Goal: Task Accomplishment & Management: Manage account settings

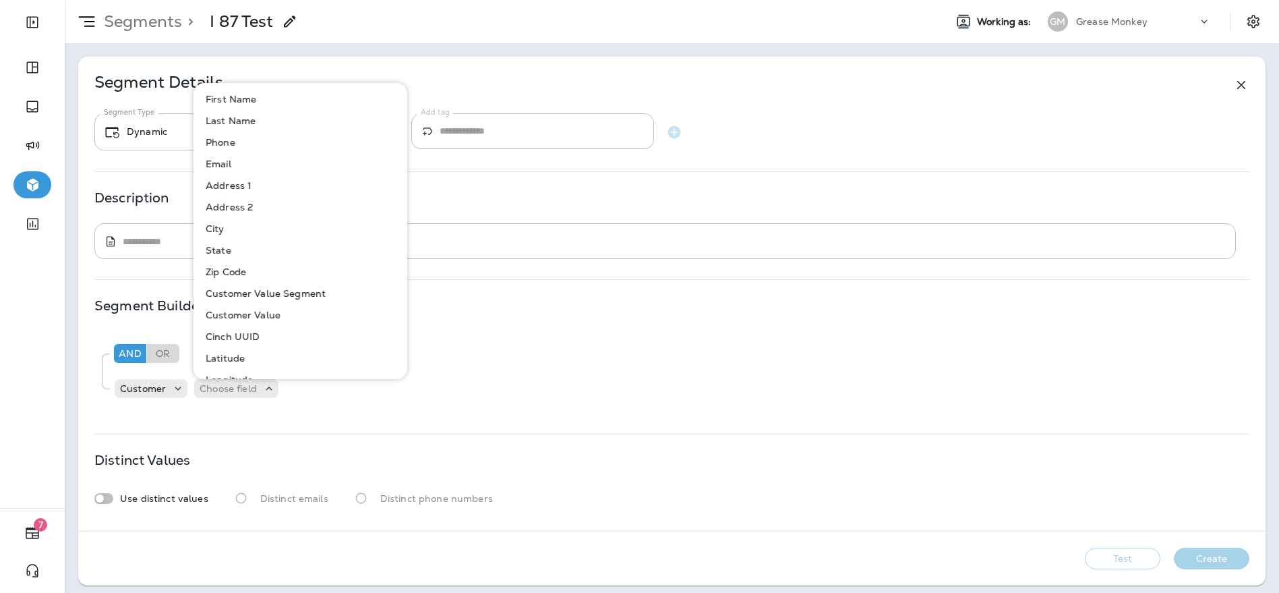
click at [153, 30] on p "Segments" at bounding box center [140, 21] width 84 height 20
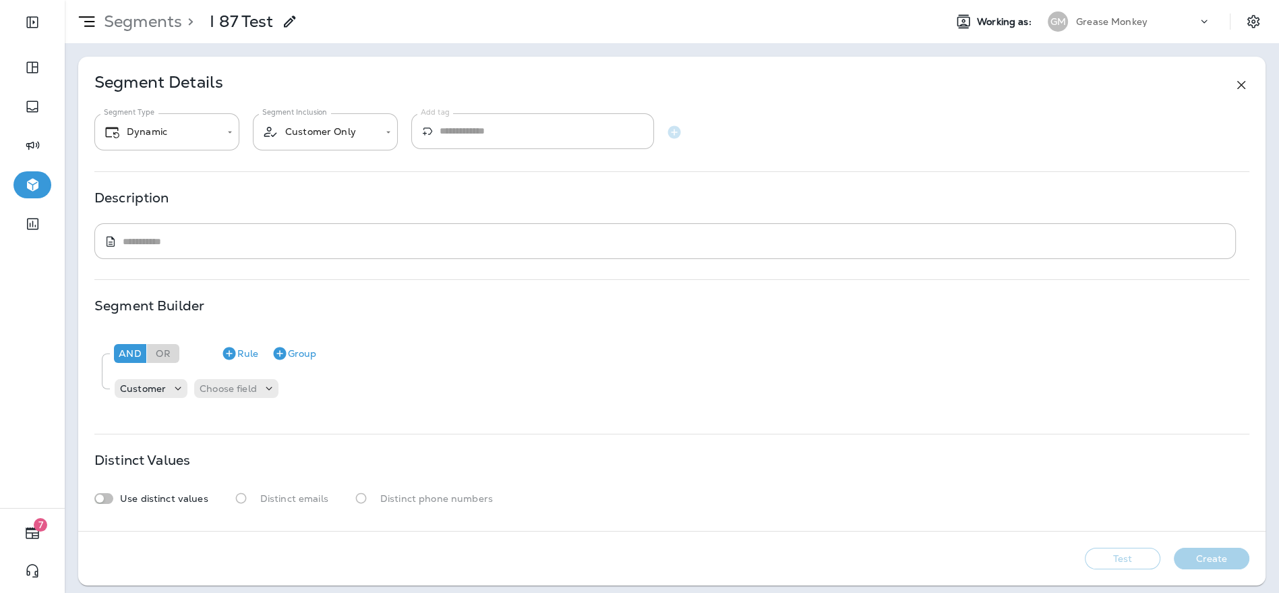
click at [129, 28] on p "Segments" at bounding box center [140, 21] width 84 height 20
click at [1233, 81] on icon at bounding box center [1241, 85] width 16 height 16
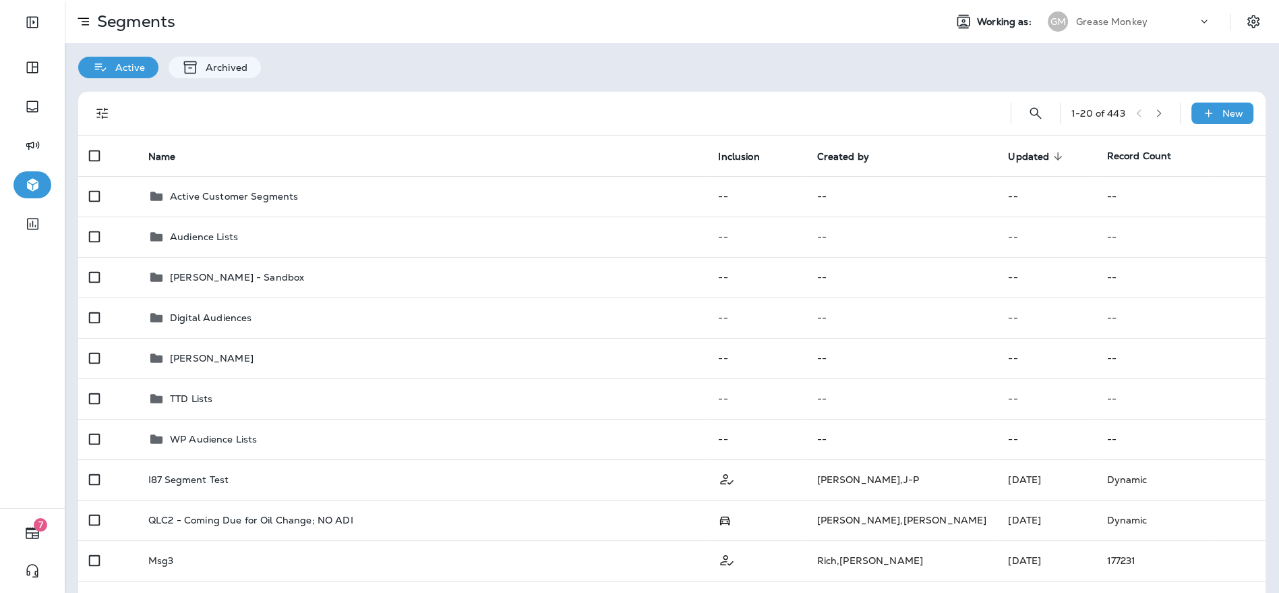
click at [1052, 19] on div "GM" at bounding box center [1058, 21] width 20 height 20
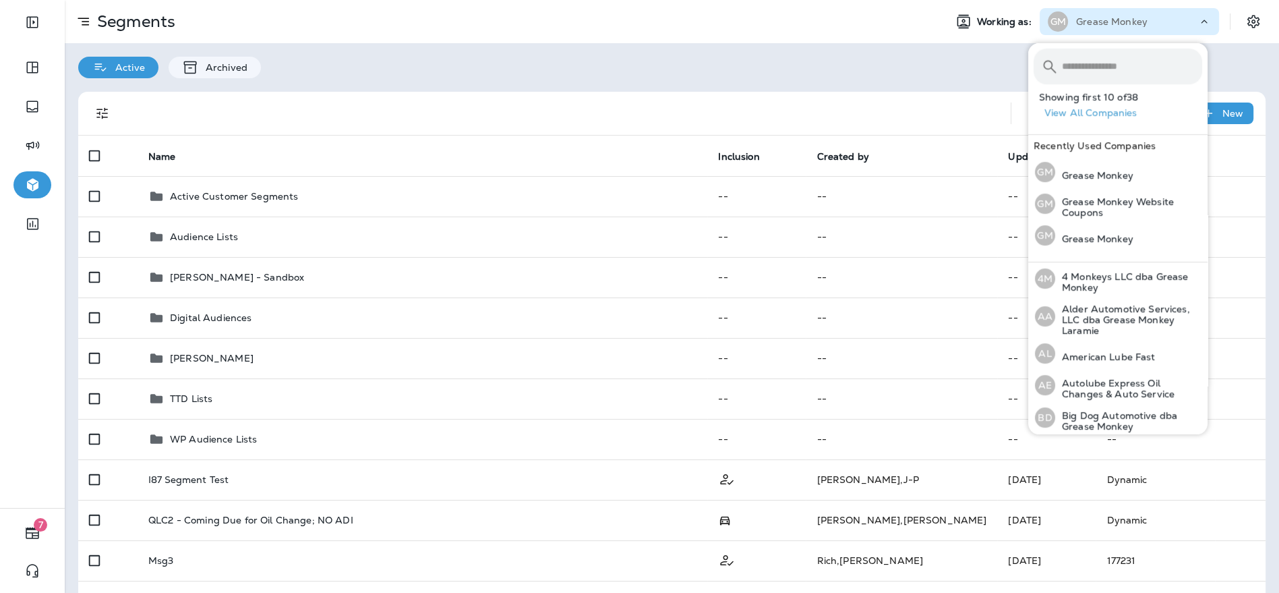
click at [1077, 66] on input "text" at bounding box center [1132, 67] width 140 height 36
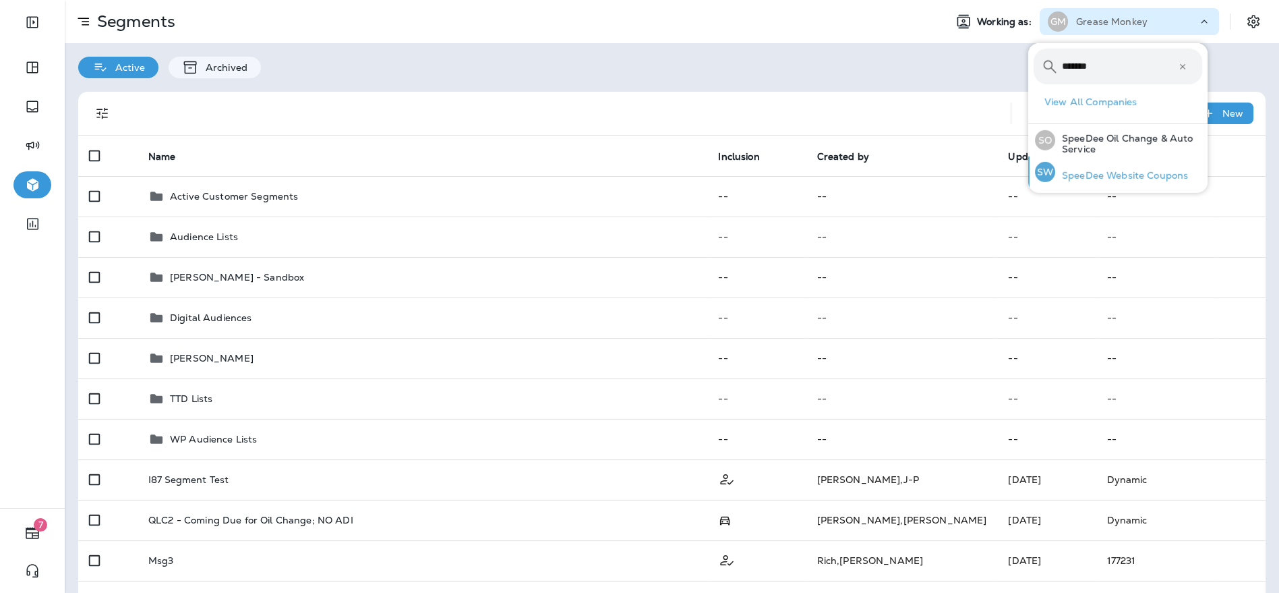
type input "*******"
click at [1125, 179] on p "SpeeDee Website Coupons" at bounding box center [1121, 175] width 133 height 11
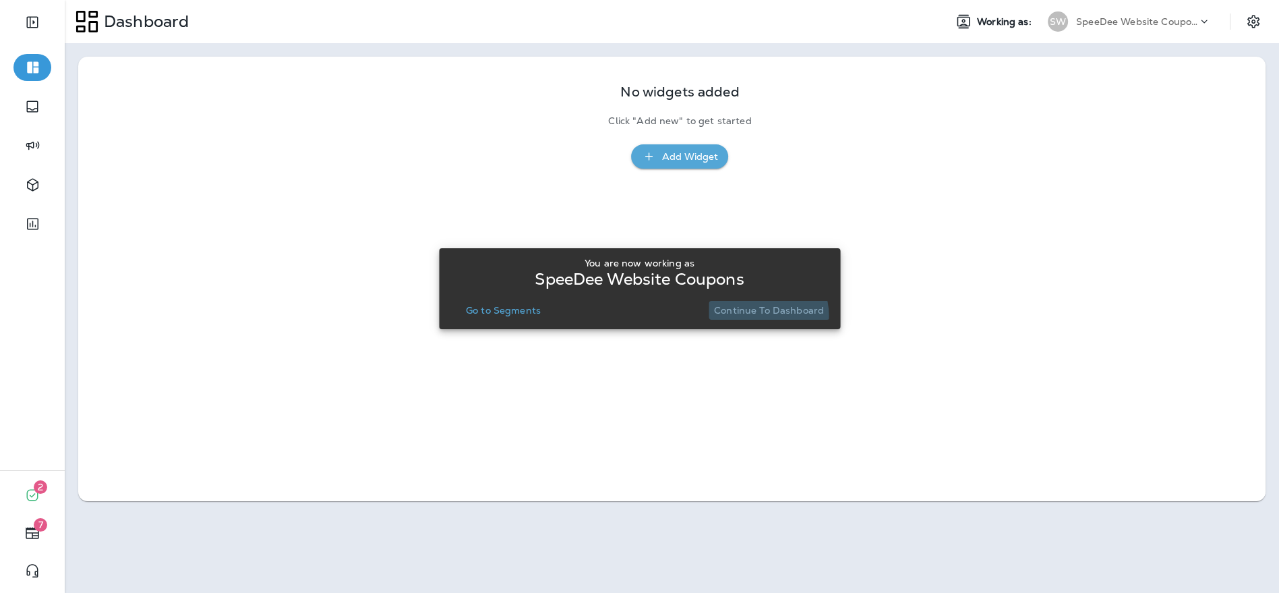
click at [763, 316] on button "Continue to Dashboard" at bounding box center [769, 310] width 121 height 19
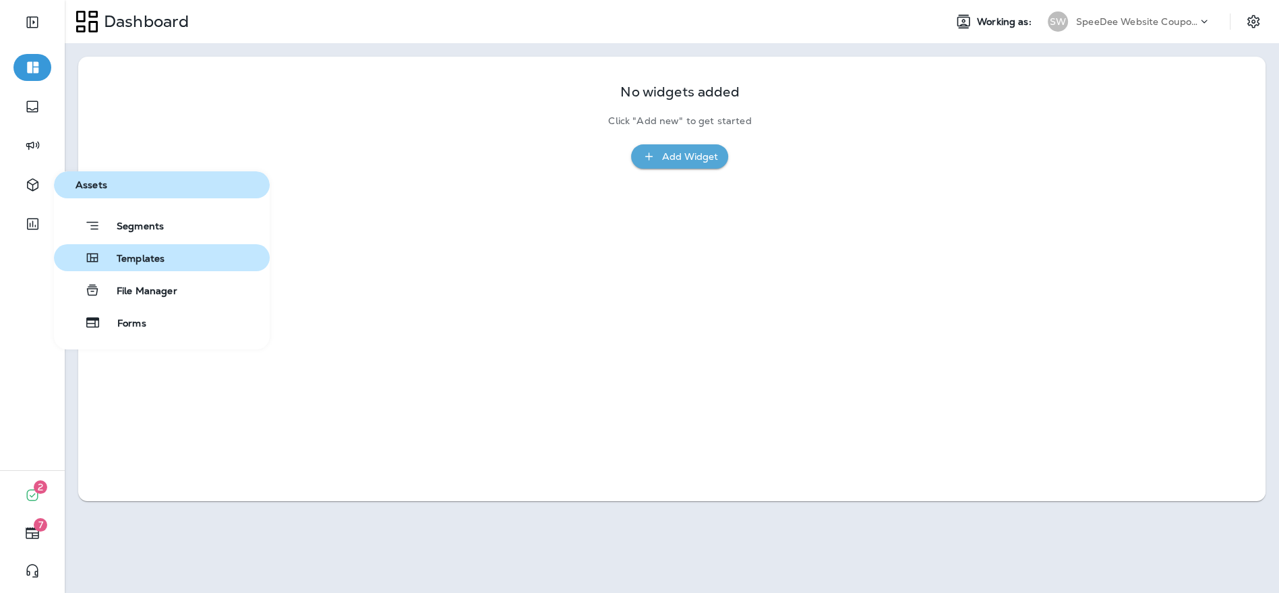
click at [171, 258] on button "Templates" at bounding box center [162, 257] width 216 height 27
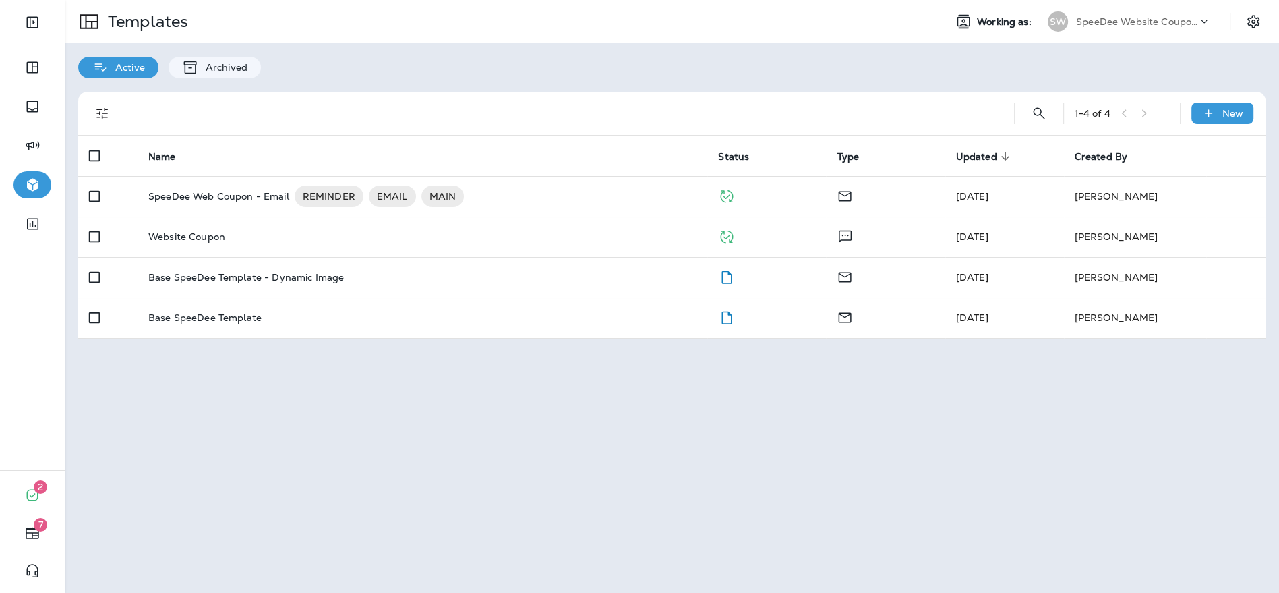
click at [1088, 18] on p "SpeeDee Website Coupons" at bounding box center [1136, 21] width 121 height 11
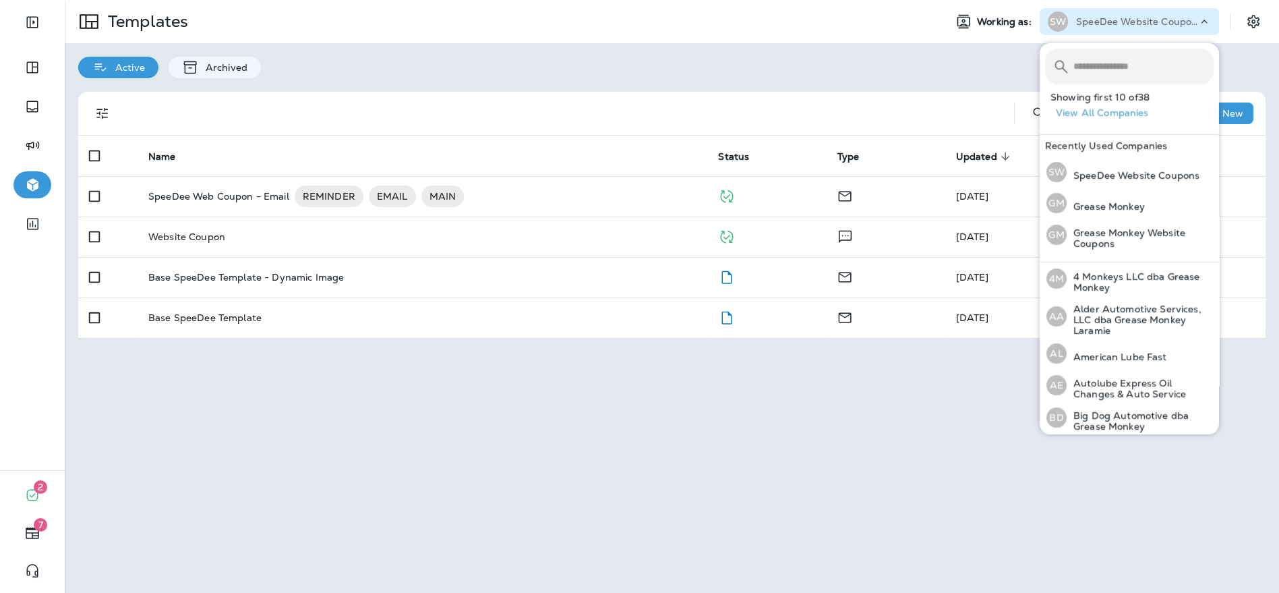
click at [1096, 56] on input "text" at bounding box center [1144, 67] width 140 height 36
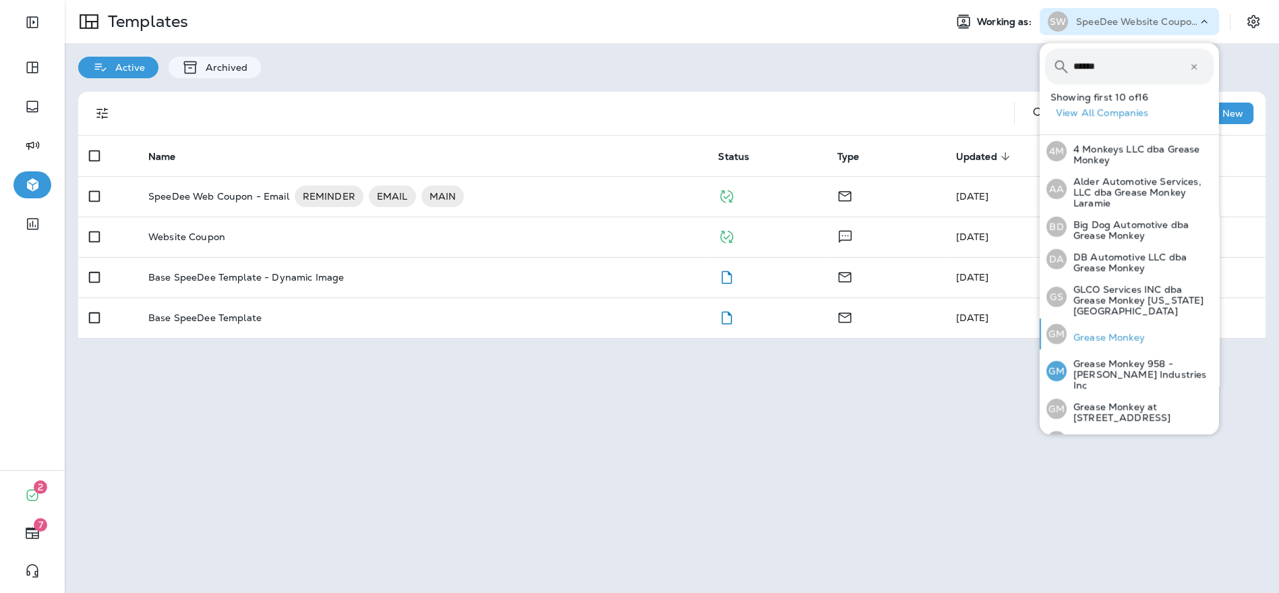
type input "******"
click at [1092, 332] on p "Grease Monkey" at bounding box center [1106, 337] width 78 height 11
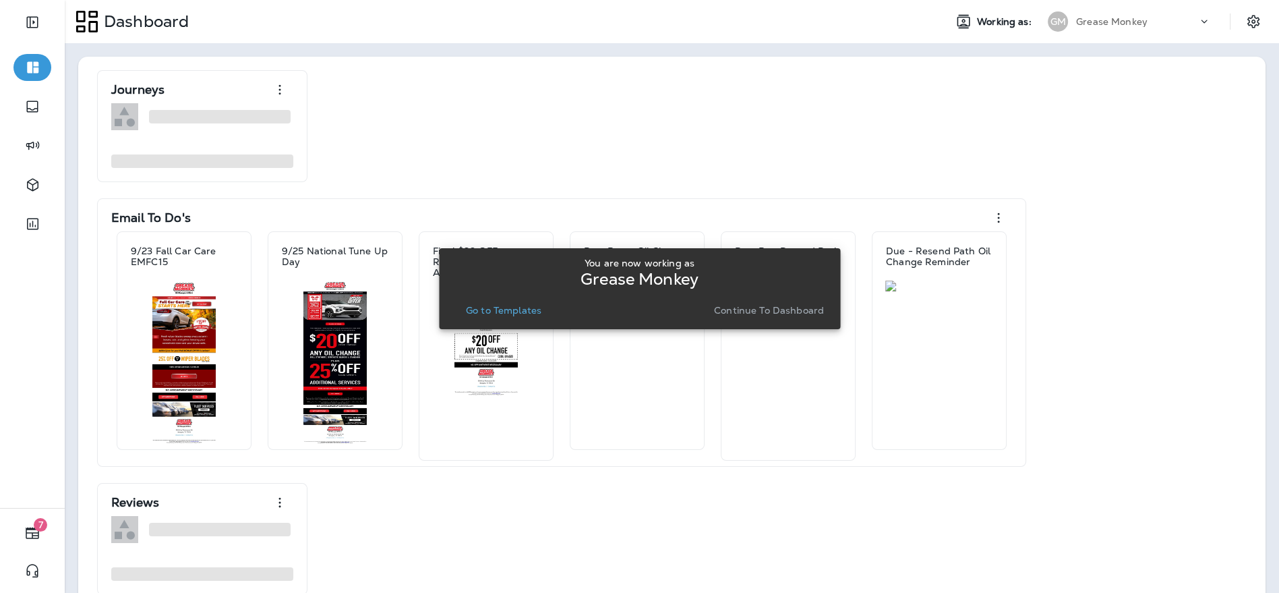
click at [751, 314] on p "Continue to Dashboard" at bounding box center [769, 310] width 110 height 11
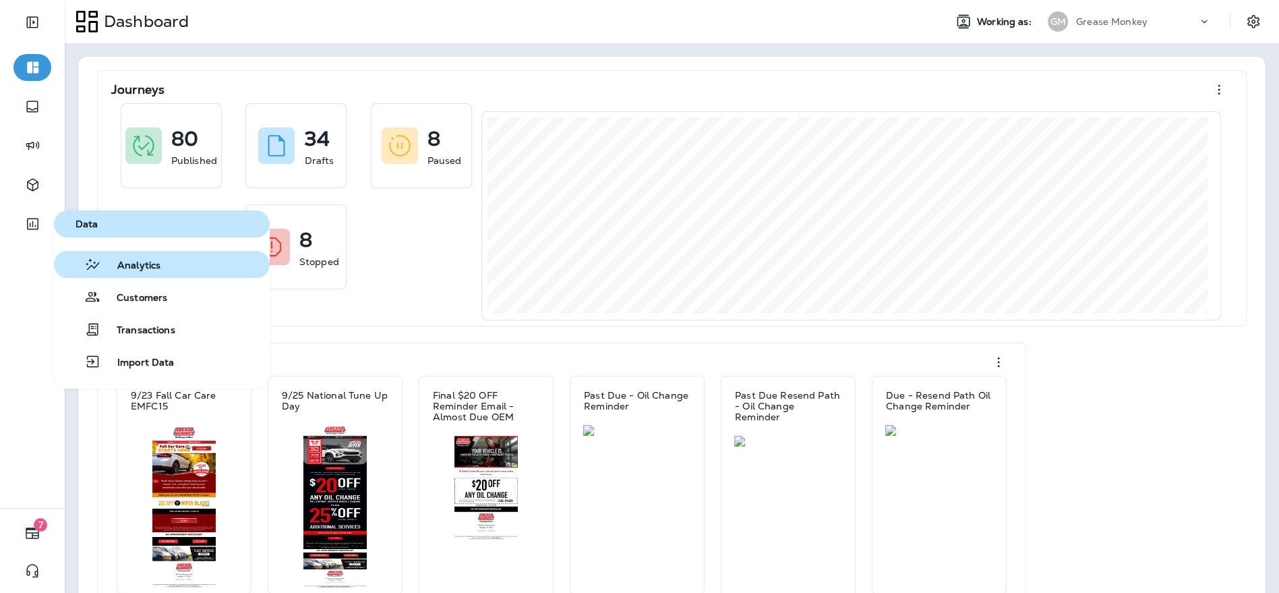
click at [170, 270] on button "Analytics" at bounding box center [162, 264] width 216 height 27
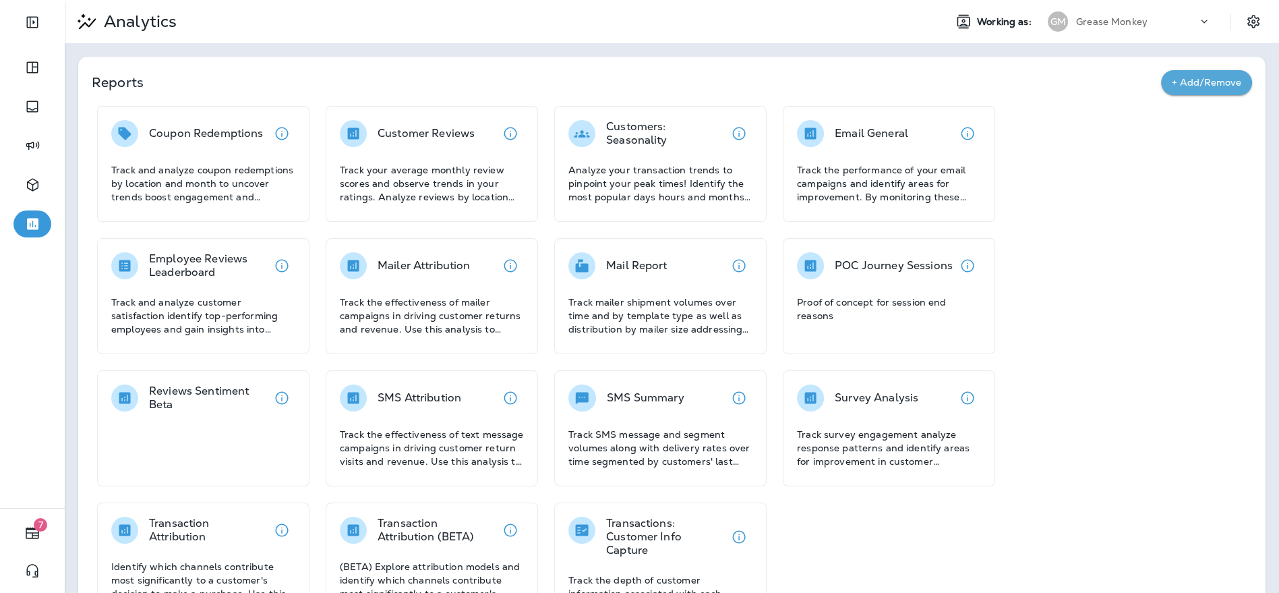
scroll to position [52, 0]
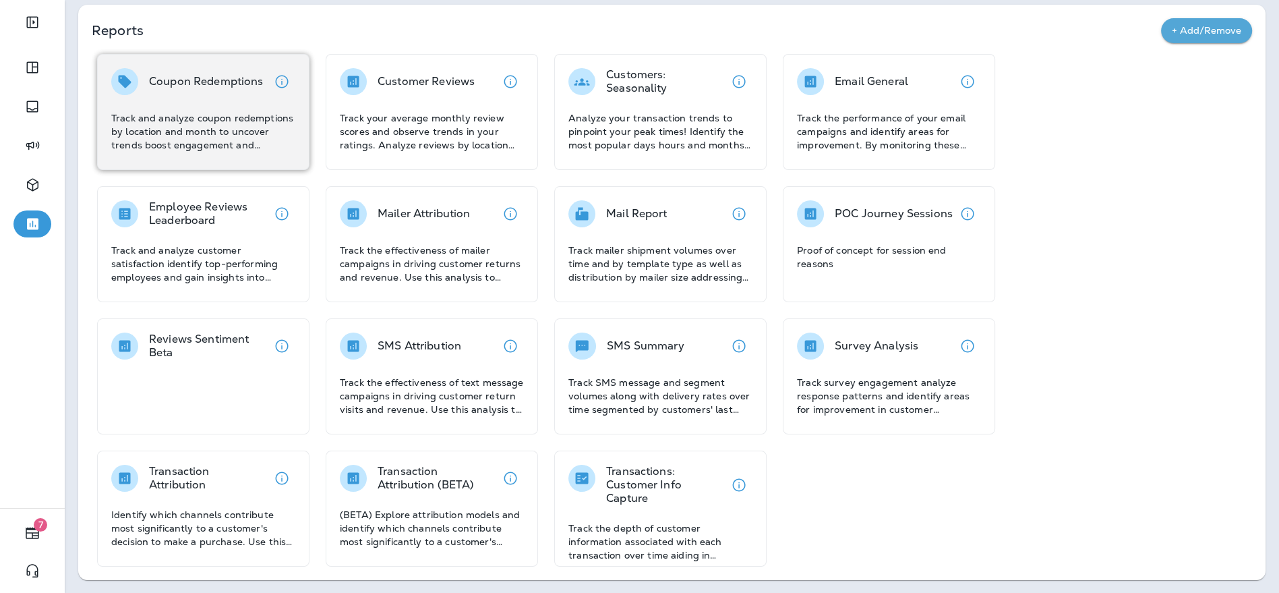
click at [239, 94] on div "Coupon Redemptions" at bounding box center [206, 81] width 115 height 27
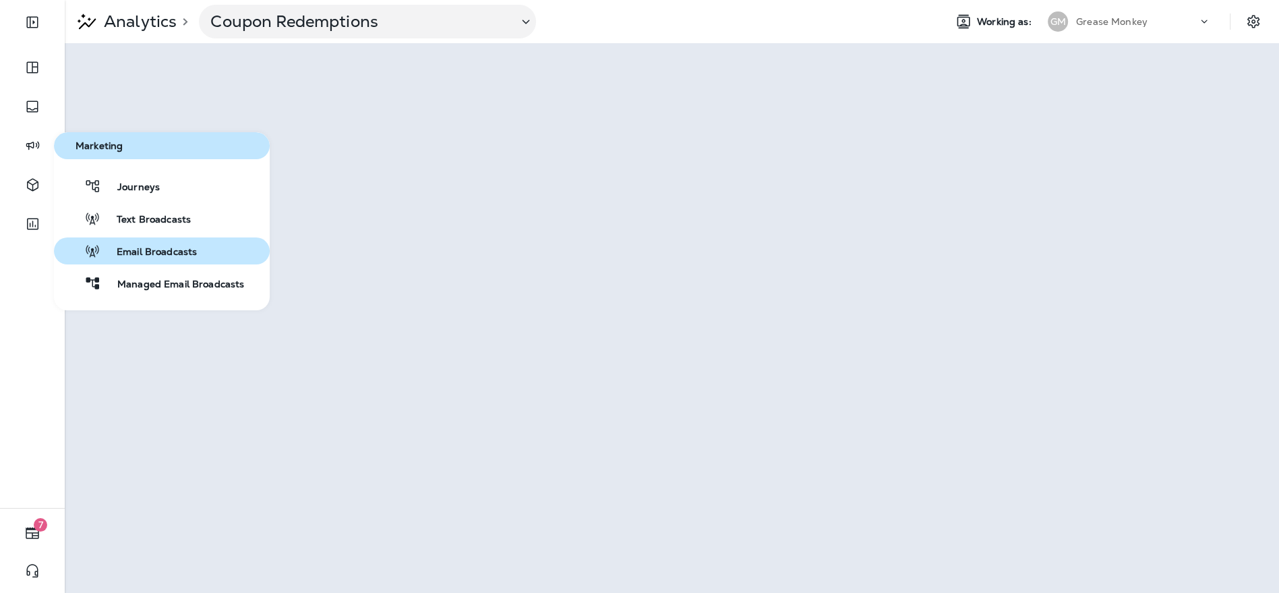
click at [187, 256] on span "Email Broadcasts" at bounding box center [148, 252] width 96 height 13
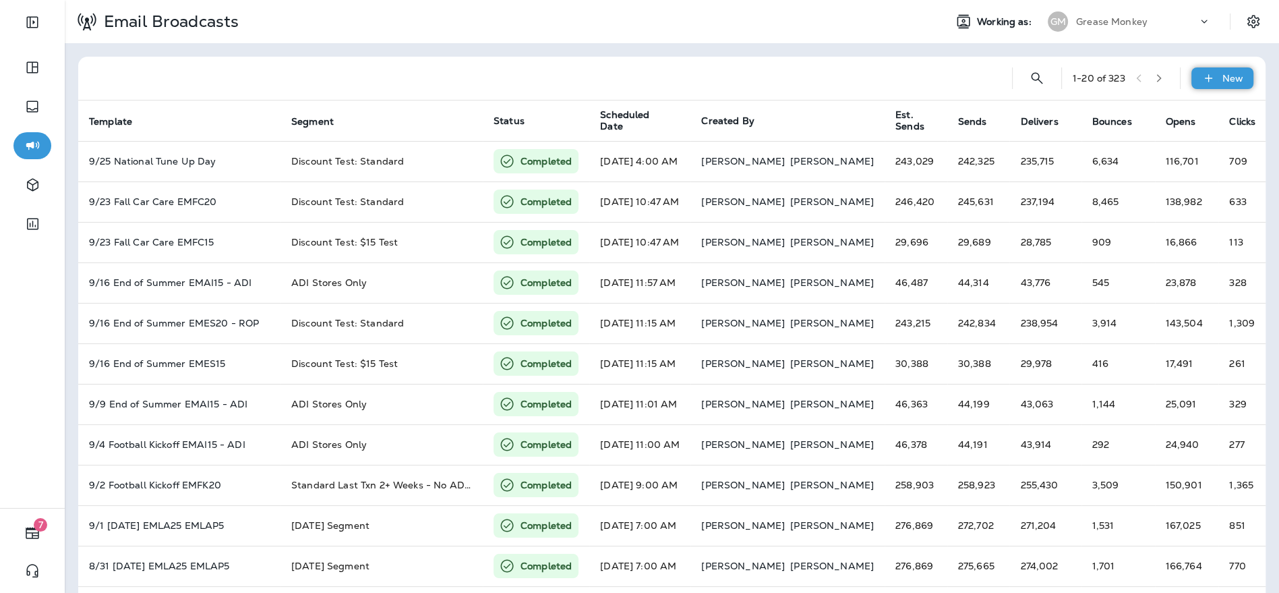
click at [1202, 73] on icon at bounding box center [1209, 77] width 14 height 13
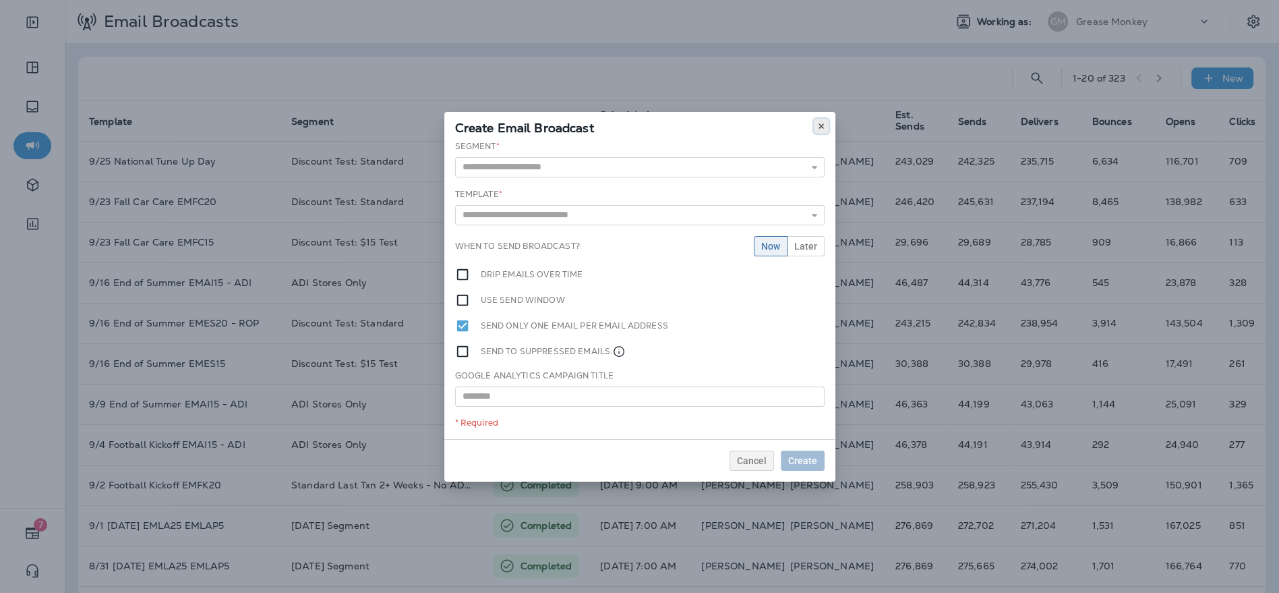
click at [820, 127] on use at bounding box center [821, 125] width 5 height 5
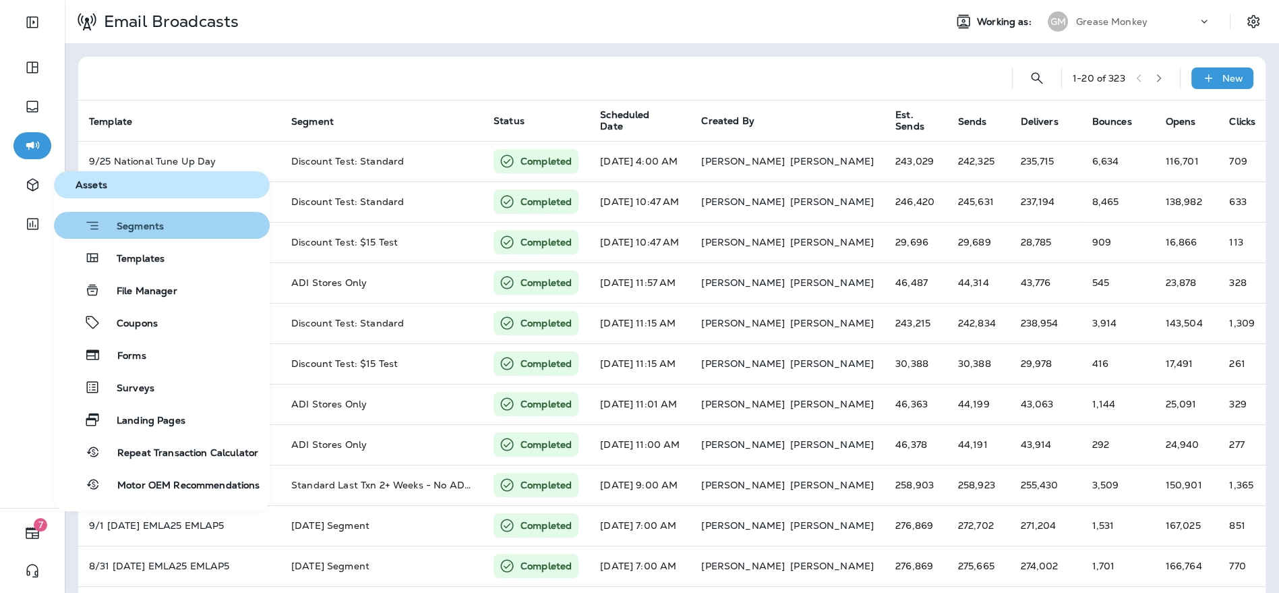
click at [125, 218] on div "Segments" at bounding box center [111, 225] width 105 height 17
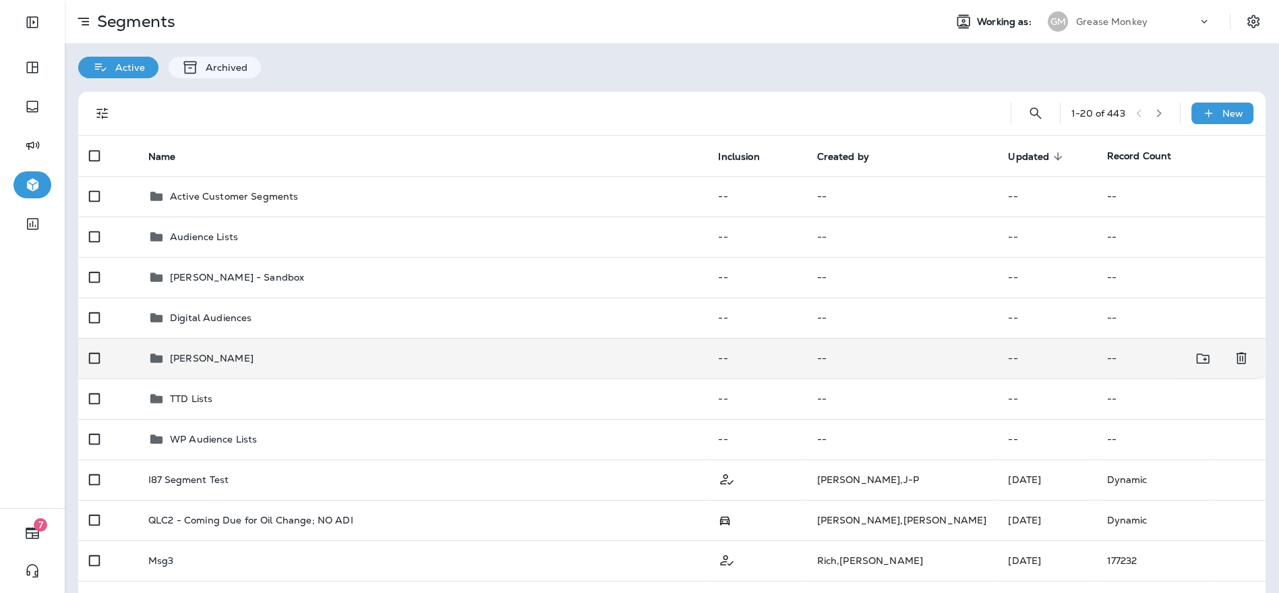
scroll to position [47, 0]
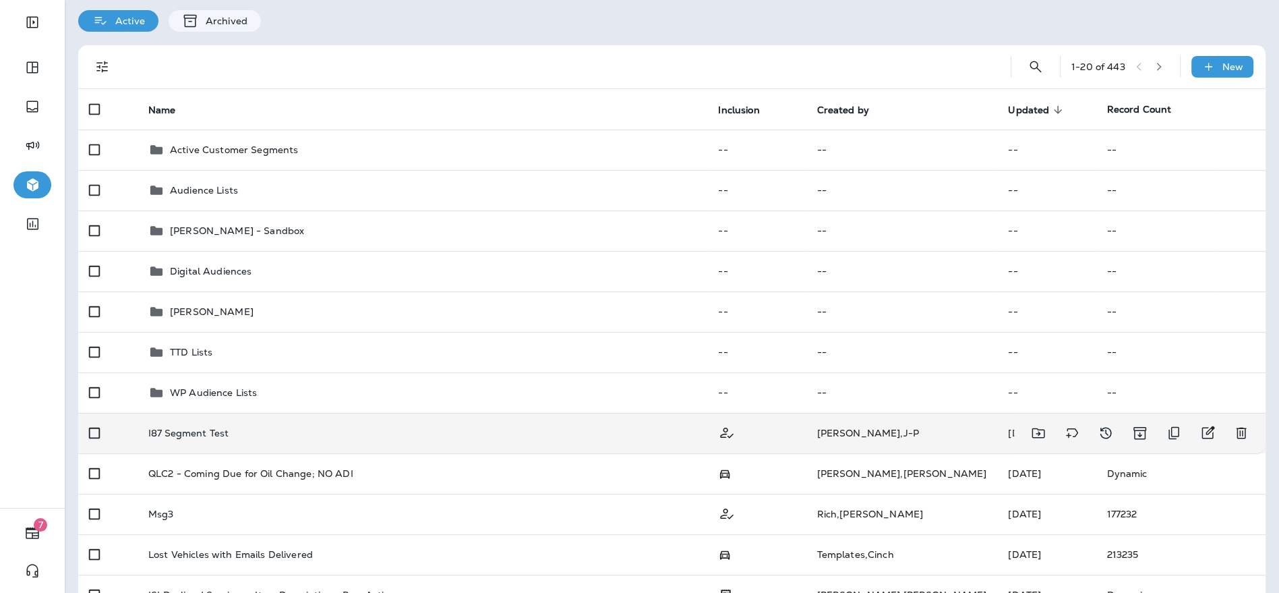
click at [397, 429] on div "I87 Segment Test" at bounding box center [422, 433] width 548 height 11
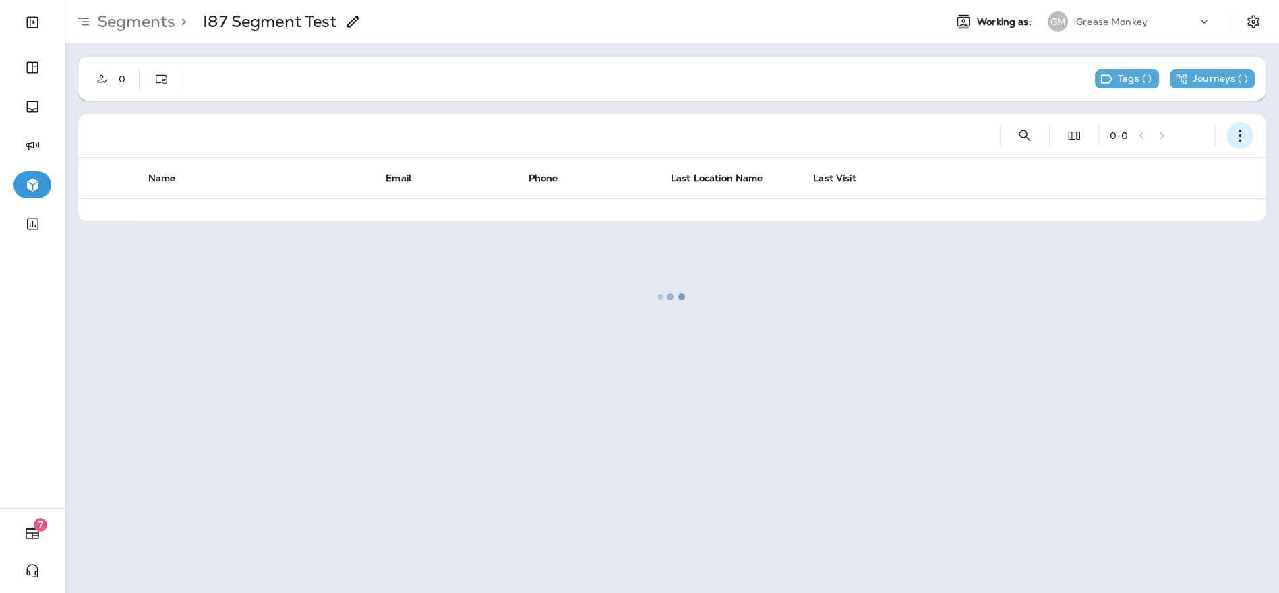
click at [1241, 136] on icon "button" at bounding box center [1239, 135] width 13 height 13
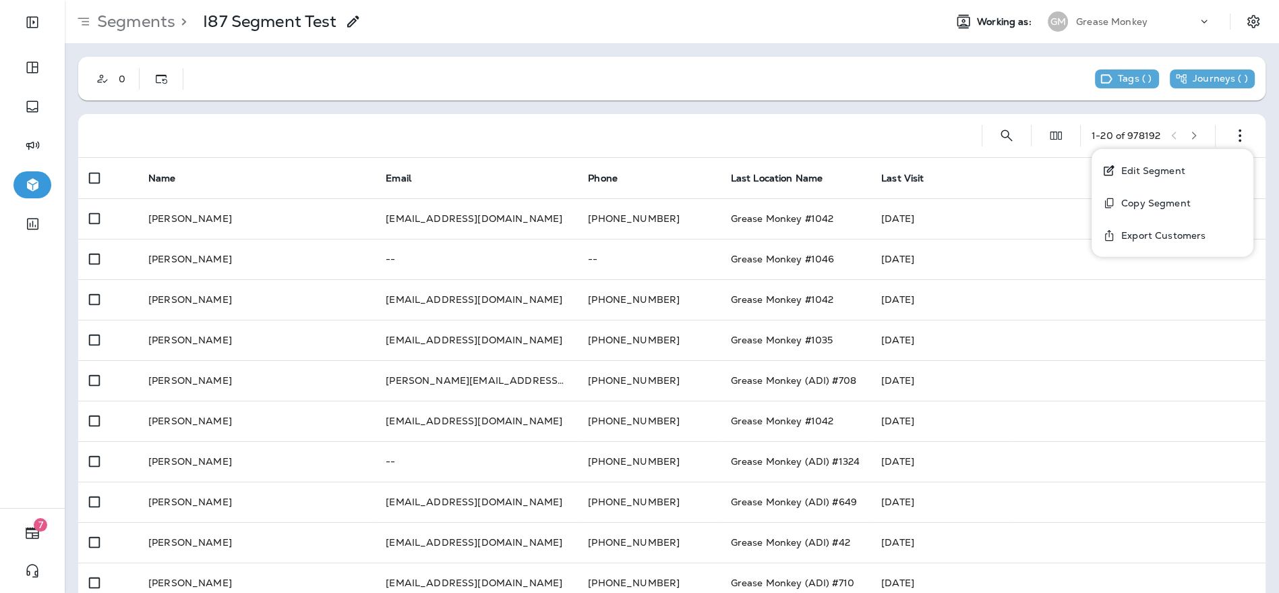
click at [1184, 170] on button "Edit Segment" at bounding box center [1173, 170] width 162 height 32
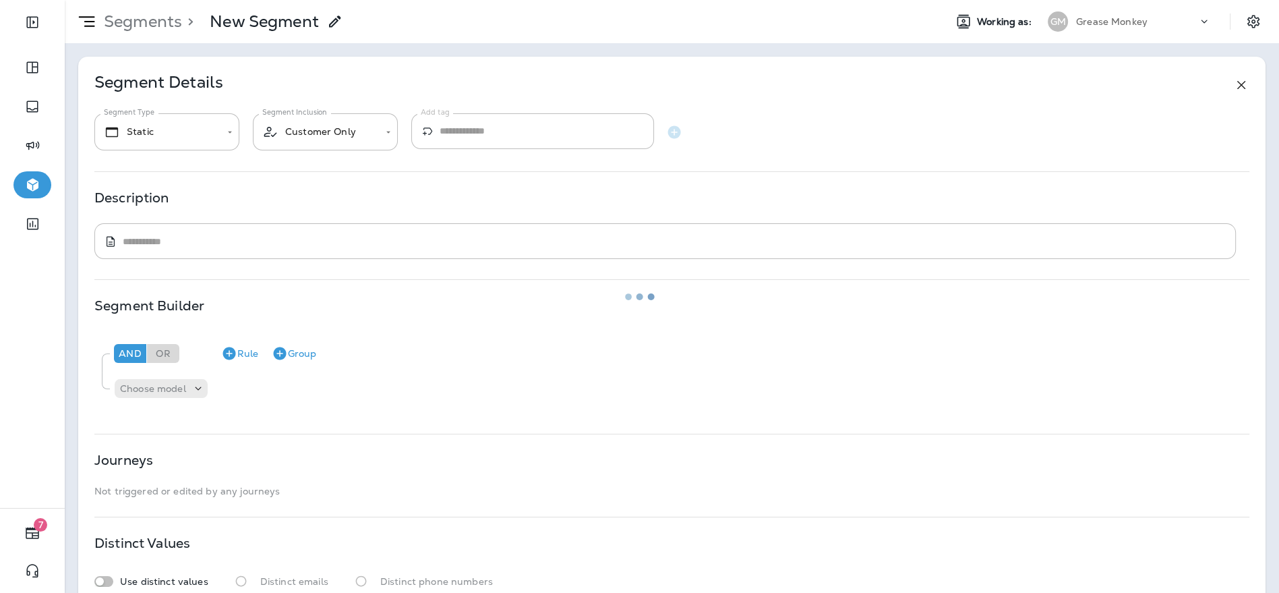
type input "*******"
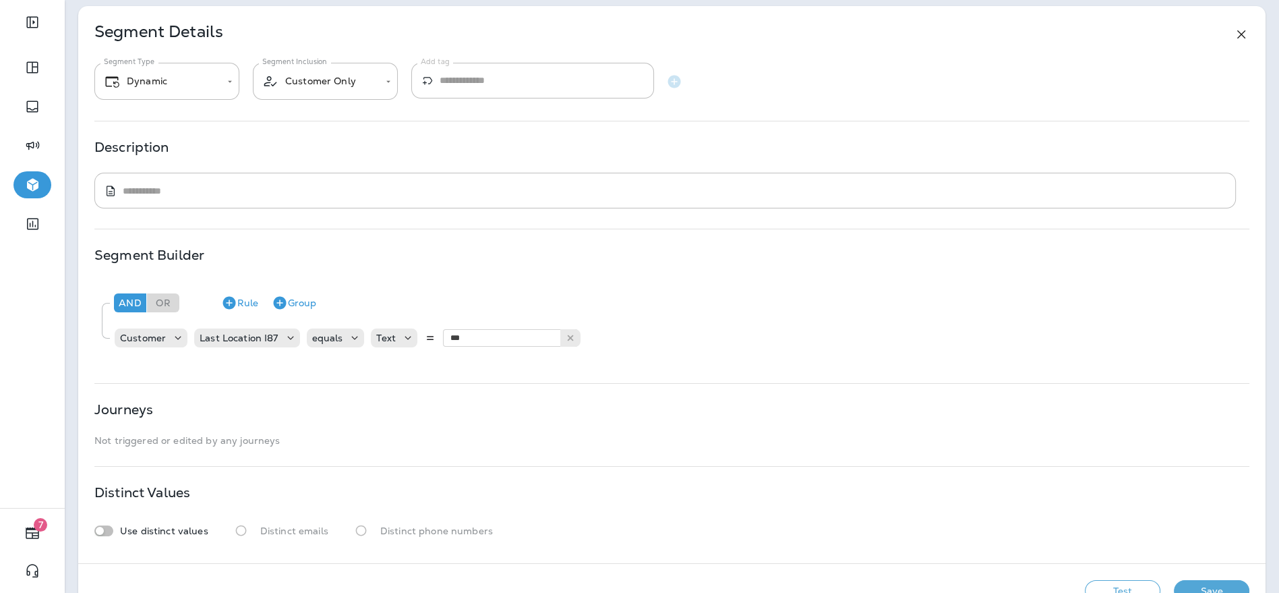
scroll to position [88, 0]
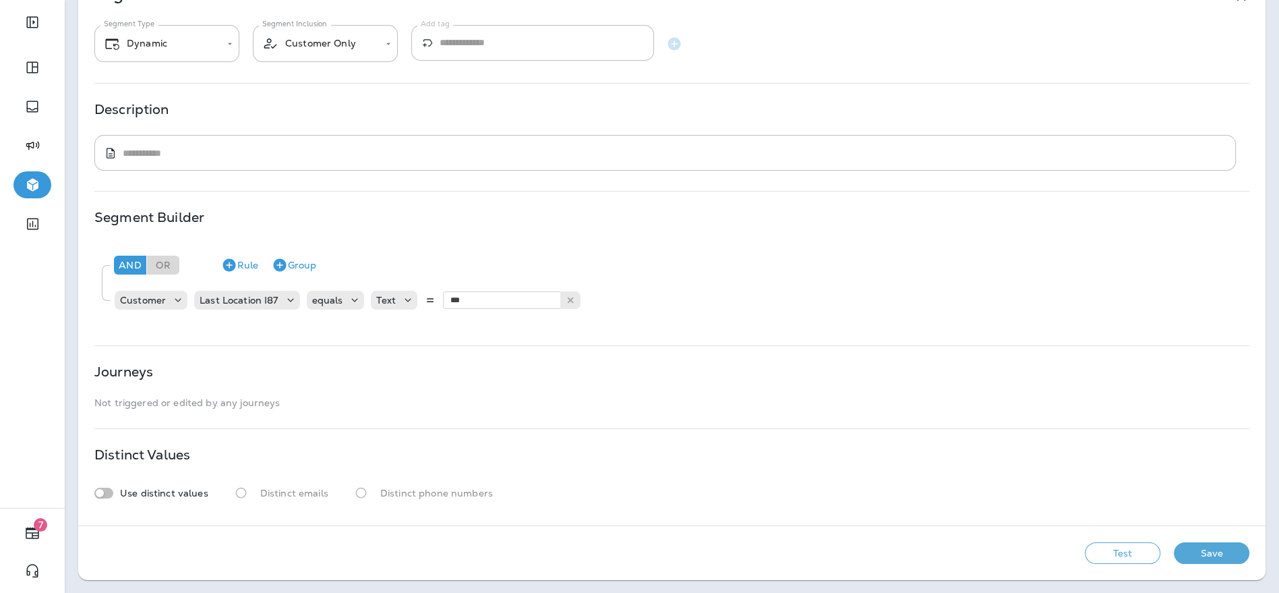
click at [1118, 553] on button "Test" at bounding box center [1123, 553] width 76 height 22
